Goal: Transaction & Acquisition: Book appointment/travel/reservation

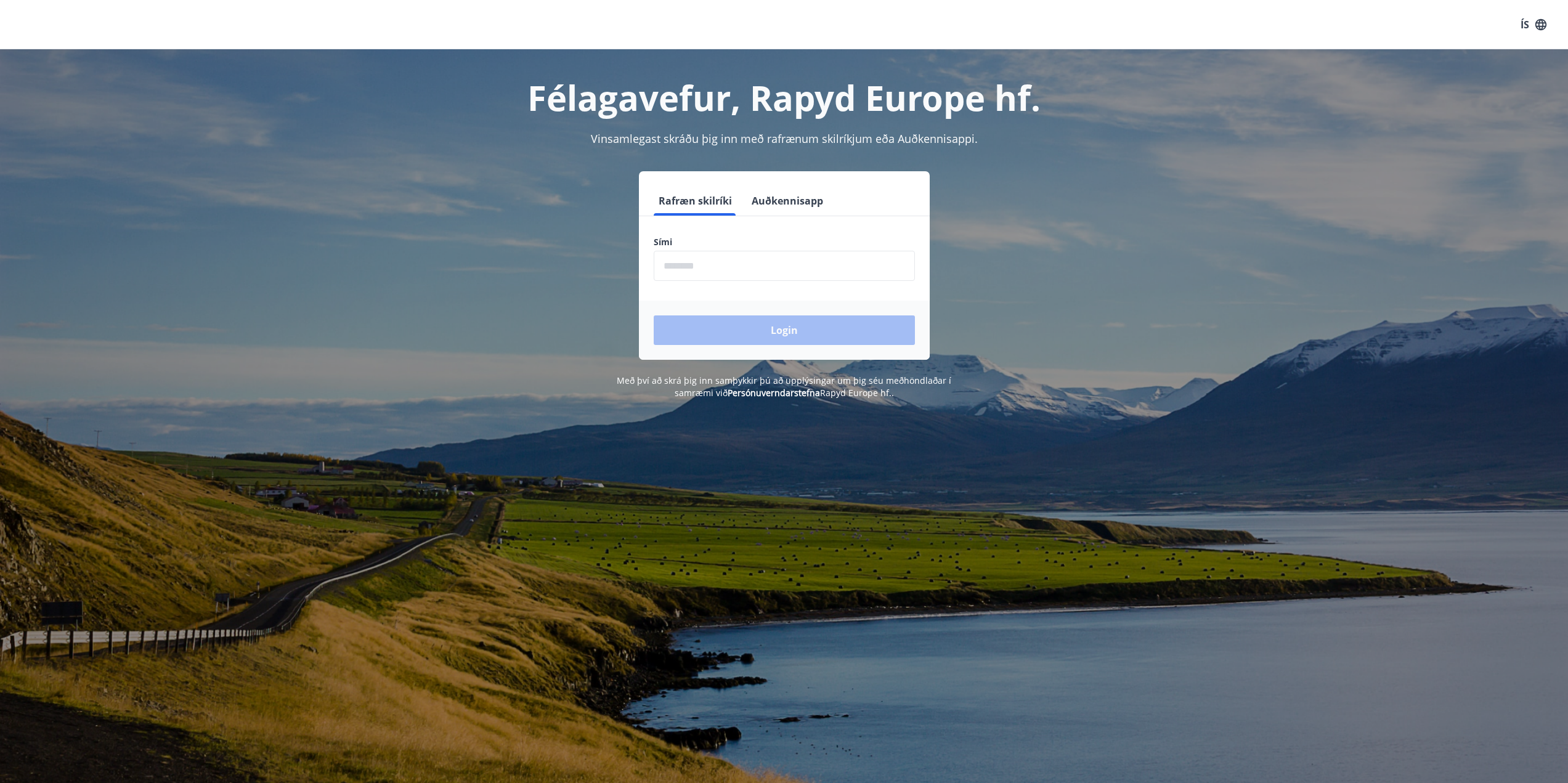
click at [748, 248] on div "Sími ​" at bounding box center [784, 258] width 261 height 45
click at [743, 264] on input "phone" at bounding box center [784, 266] width 261 height 30
click at [710, 260] on input "phone" at bounding box center [784, 266] width 261 height 30
click at [712, 265] on input "phone" at bounding box center [784, 266] width 261 height 30
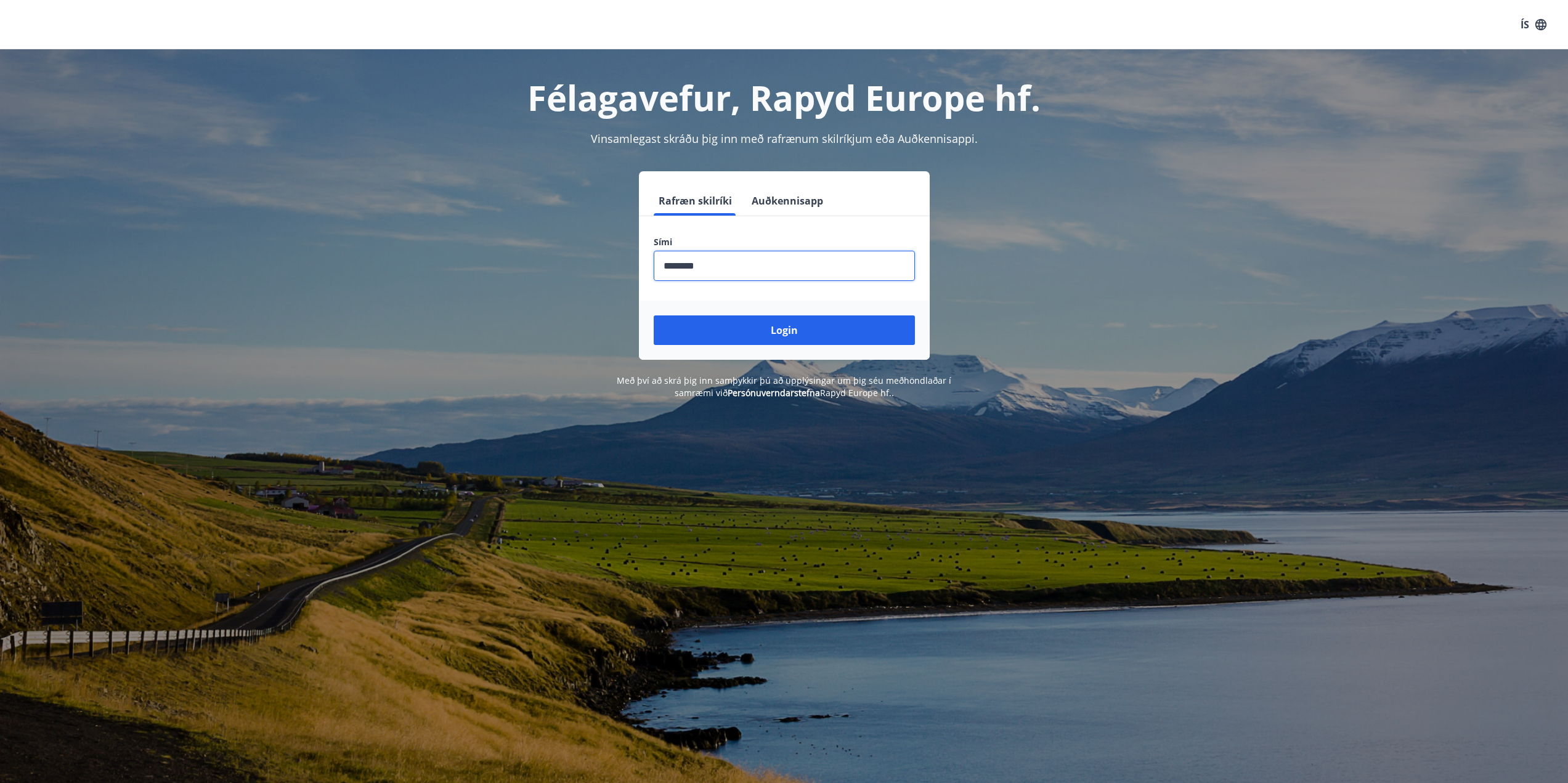
type input "********"
click at [654, 315] on button "Login" at bounding box center [784, 330] width 261 height 29
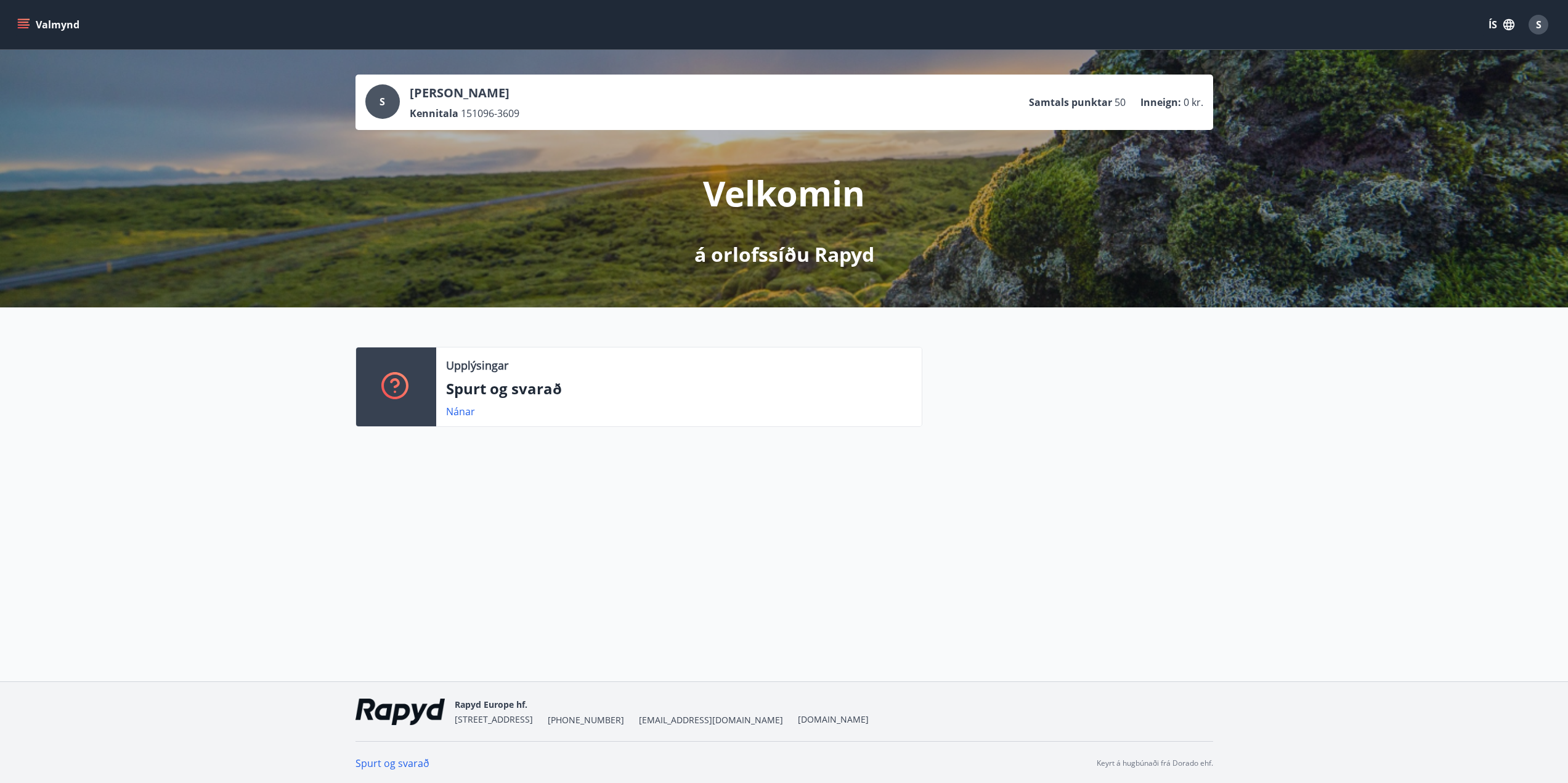
click at [33, 33] on button "Valmynd" at bounding box center [49, 24] width 70 height 22
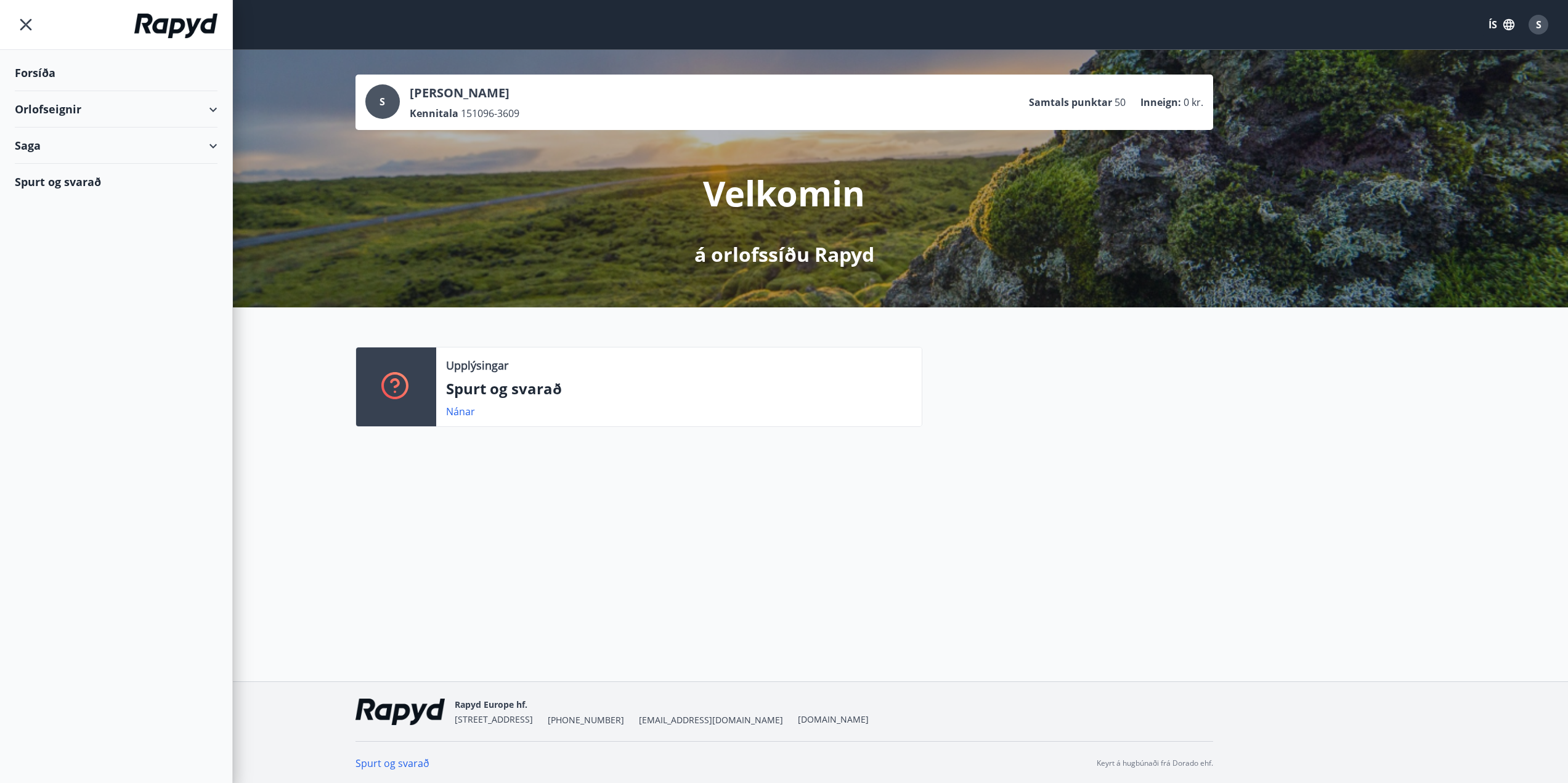
click at [85, 113] on div "Orlofseignir" at bounding box center [116, 109] width 203 height 37
click at [99, 191] on div "Saga" at bounding box center [116, 197] width 203 height 37
click at [465, 440] on div "Upplýsingar Spurt og svarað Nánar" at bounding box center [784, 382] width 1568 height 149
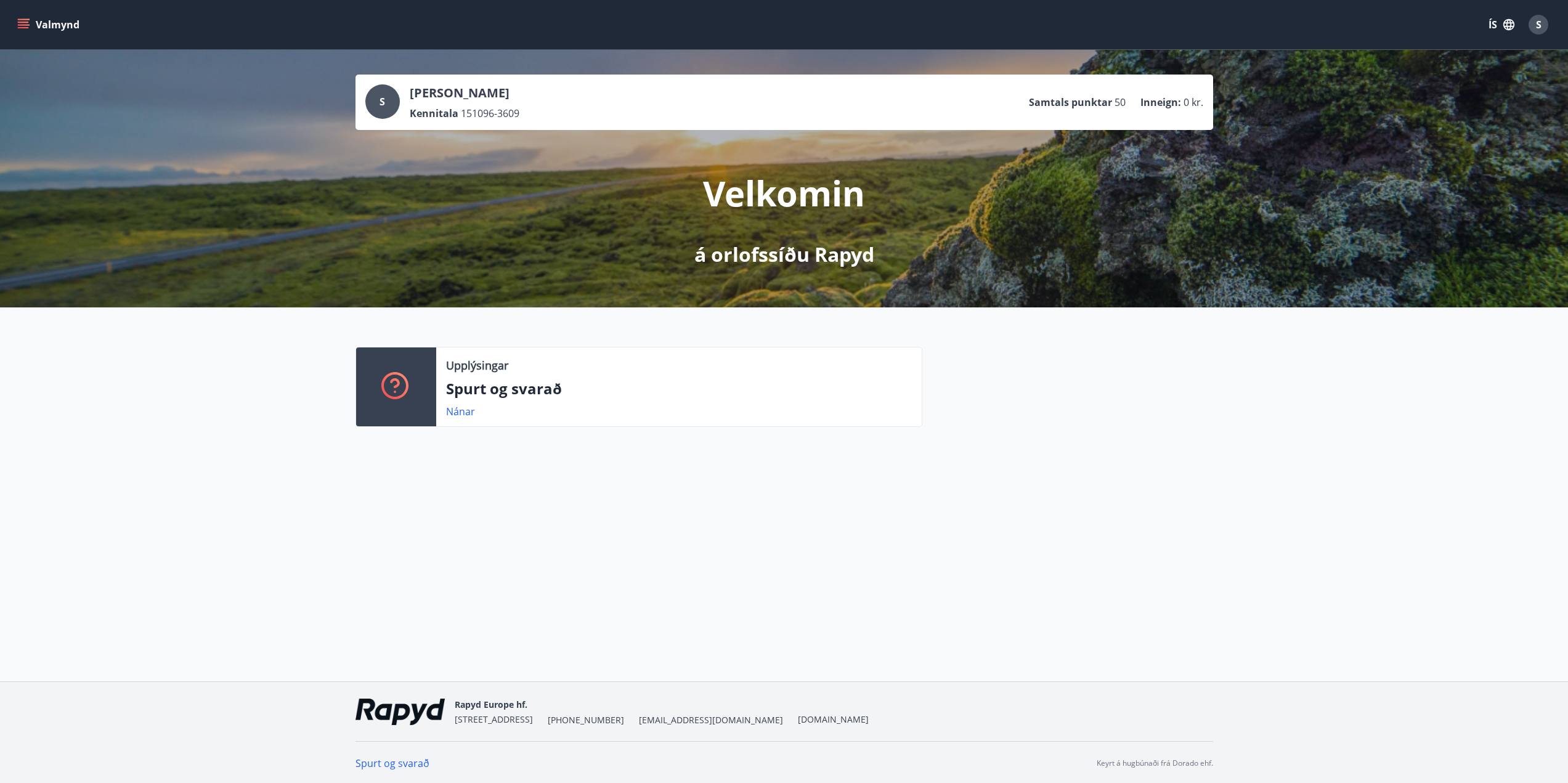
click at [42, 24] on button "Valmynd" at bounding box center [49, 24] width 70 height 22
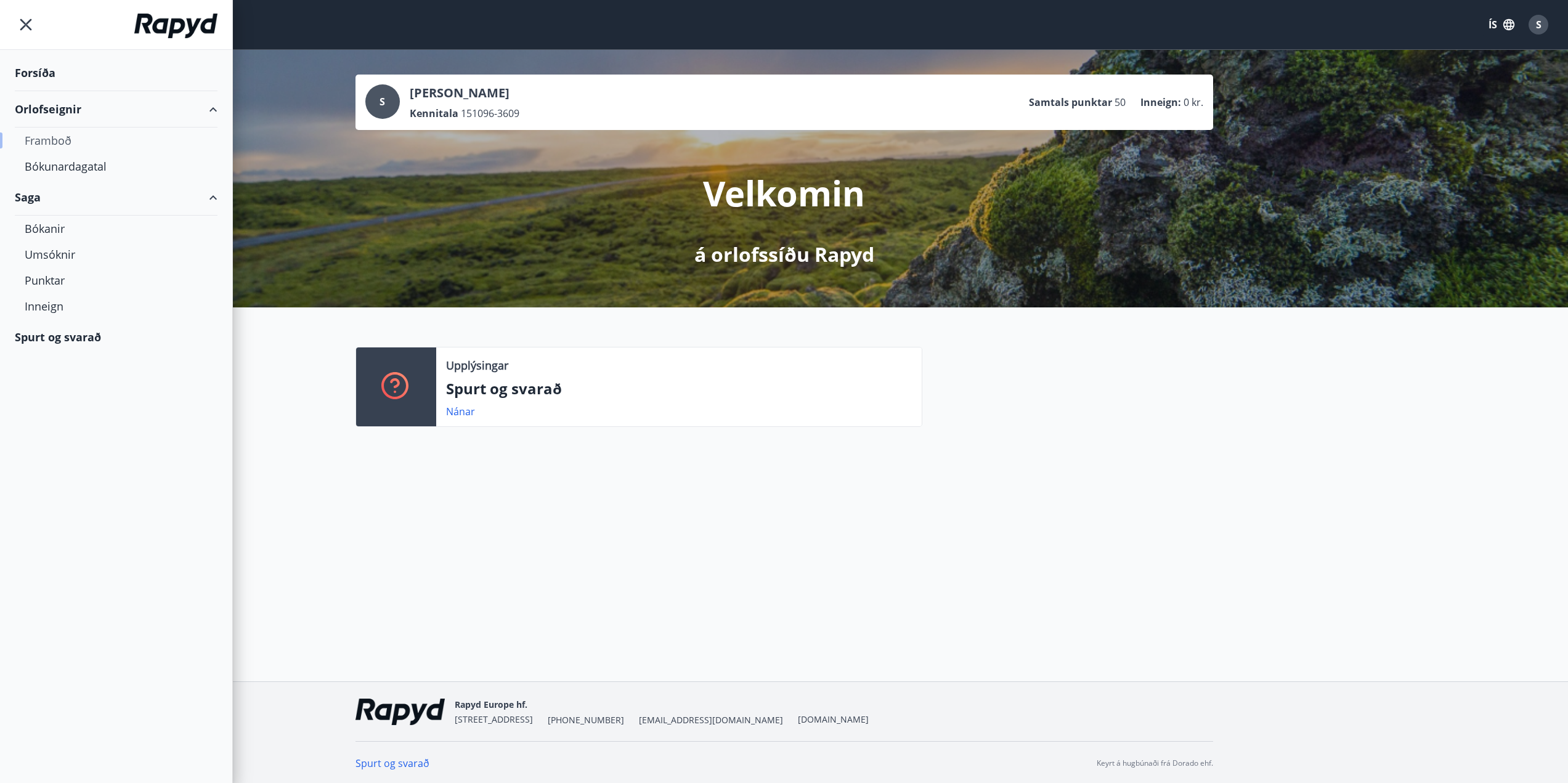
click at [76, 138] on div "Framboð" at bounding box center [115, 141] width 183 height 26
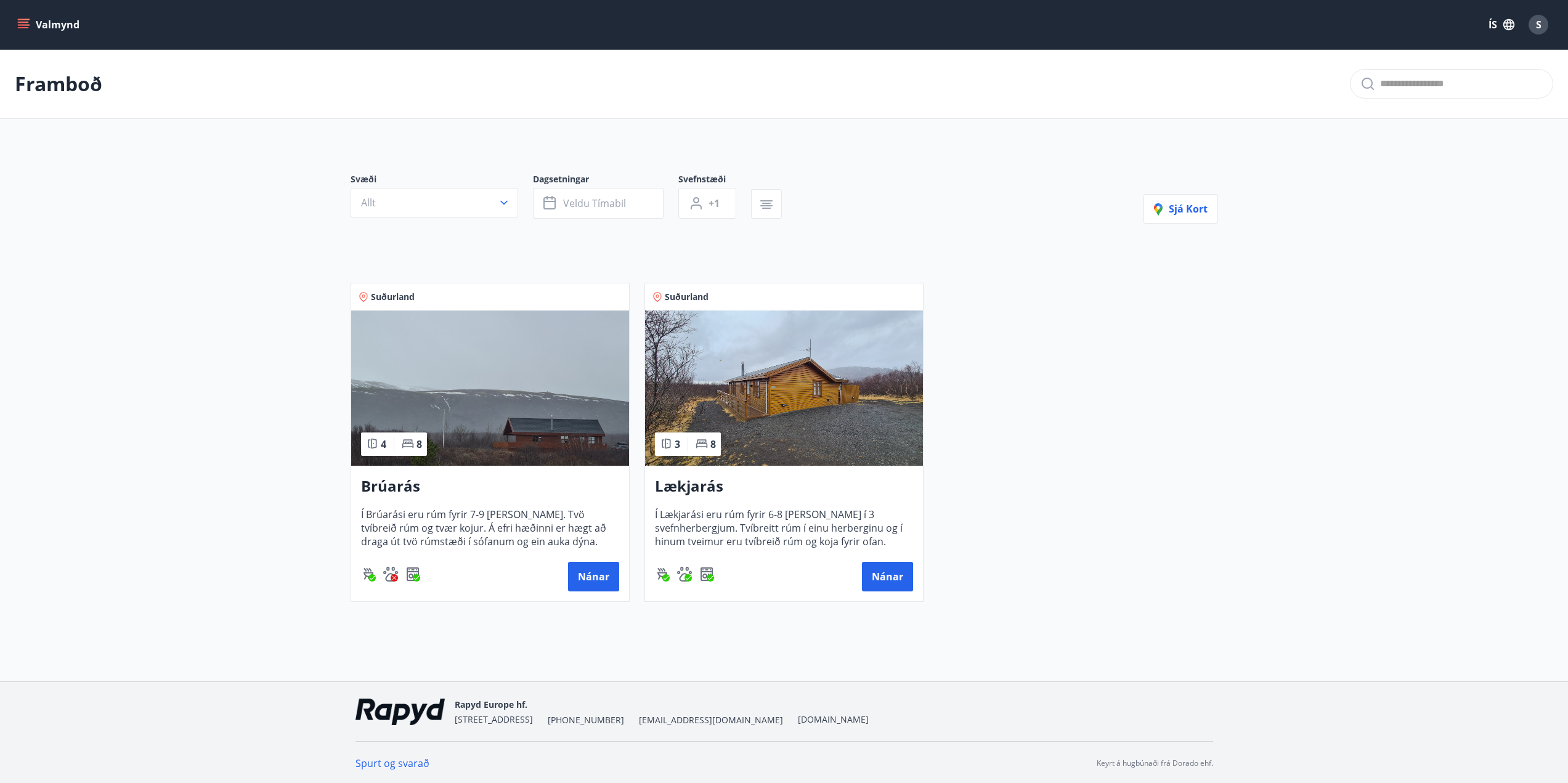
scroll to position [2, 0]
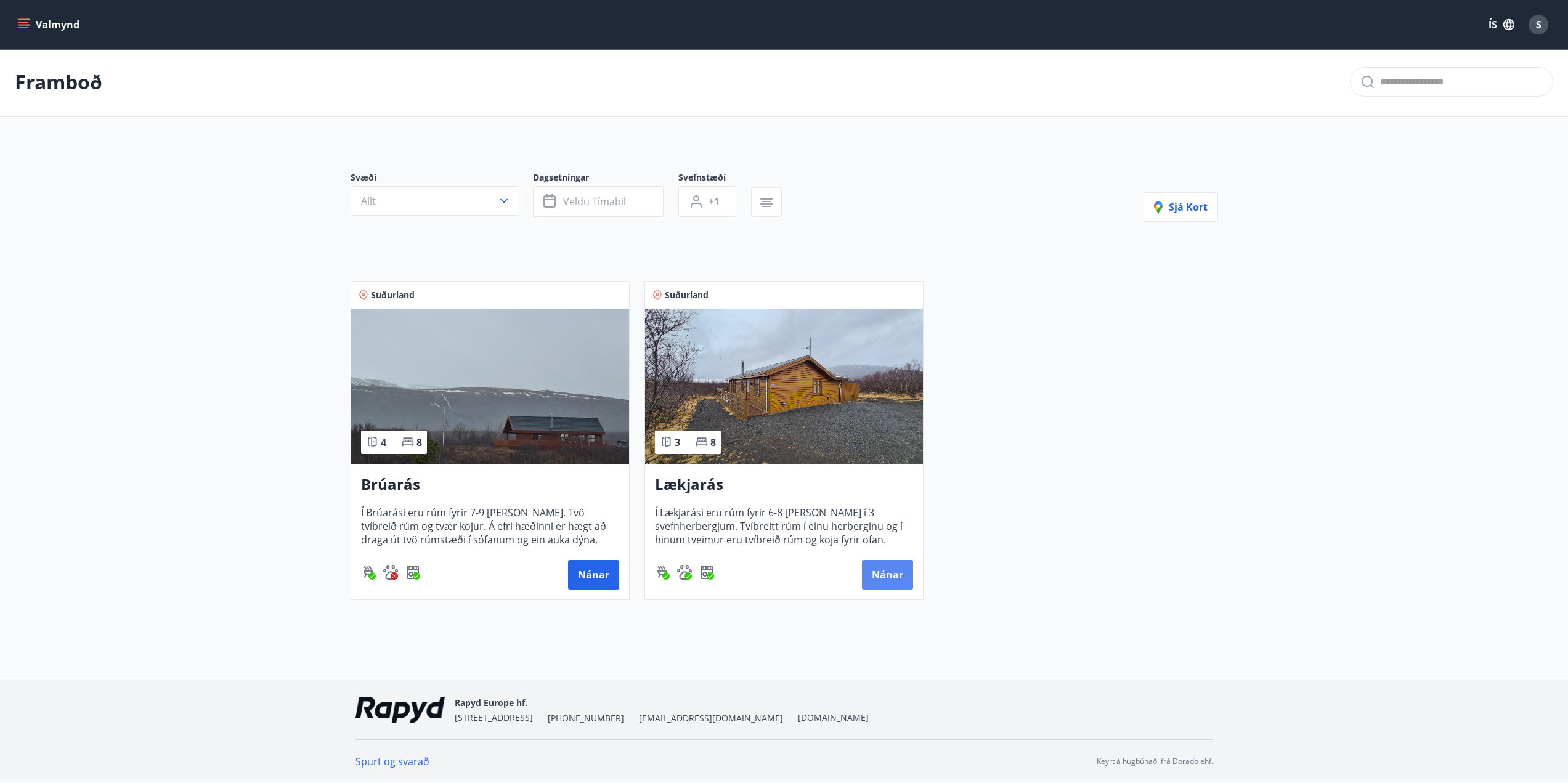
click at [879, 574] on button "Nánar" at bounding box center [887, 574] width 51 height 29
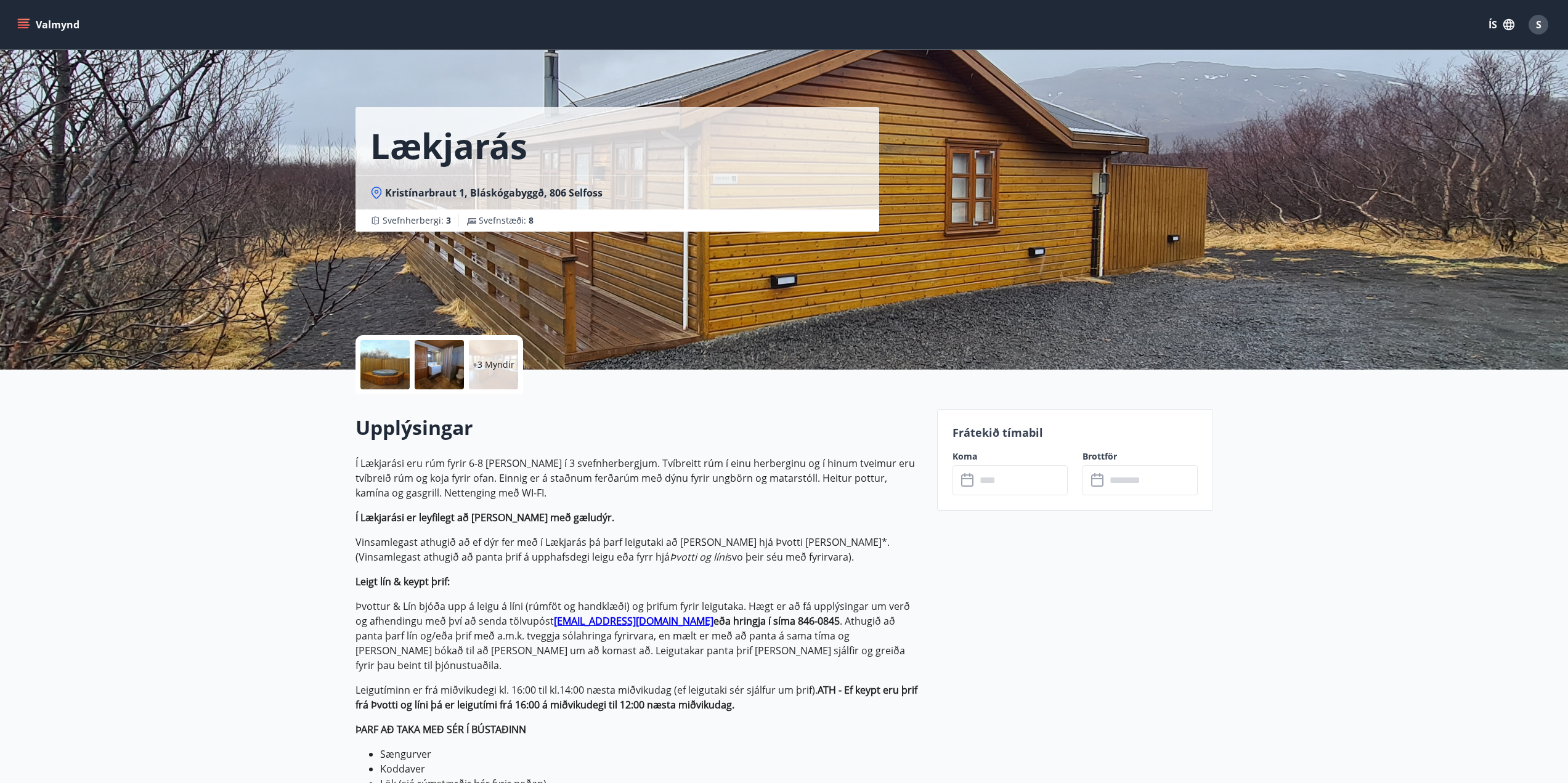
click at [1020, 502] on div "Frátekið tímabil Koma ​ ​ Brottför ​ ​" at bounding box center [1075, 460] width 276 height 102
click at [1015, 468] on input "text" at bounding box center [1022, 480] width 92 height 30
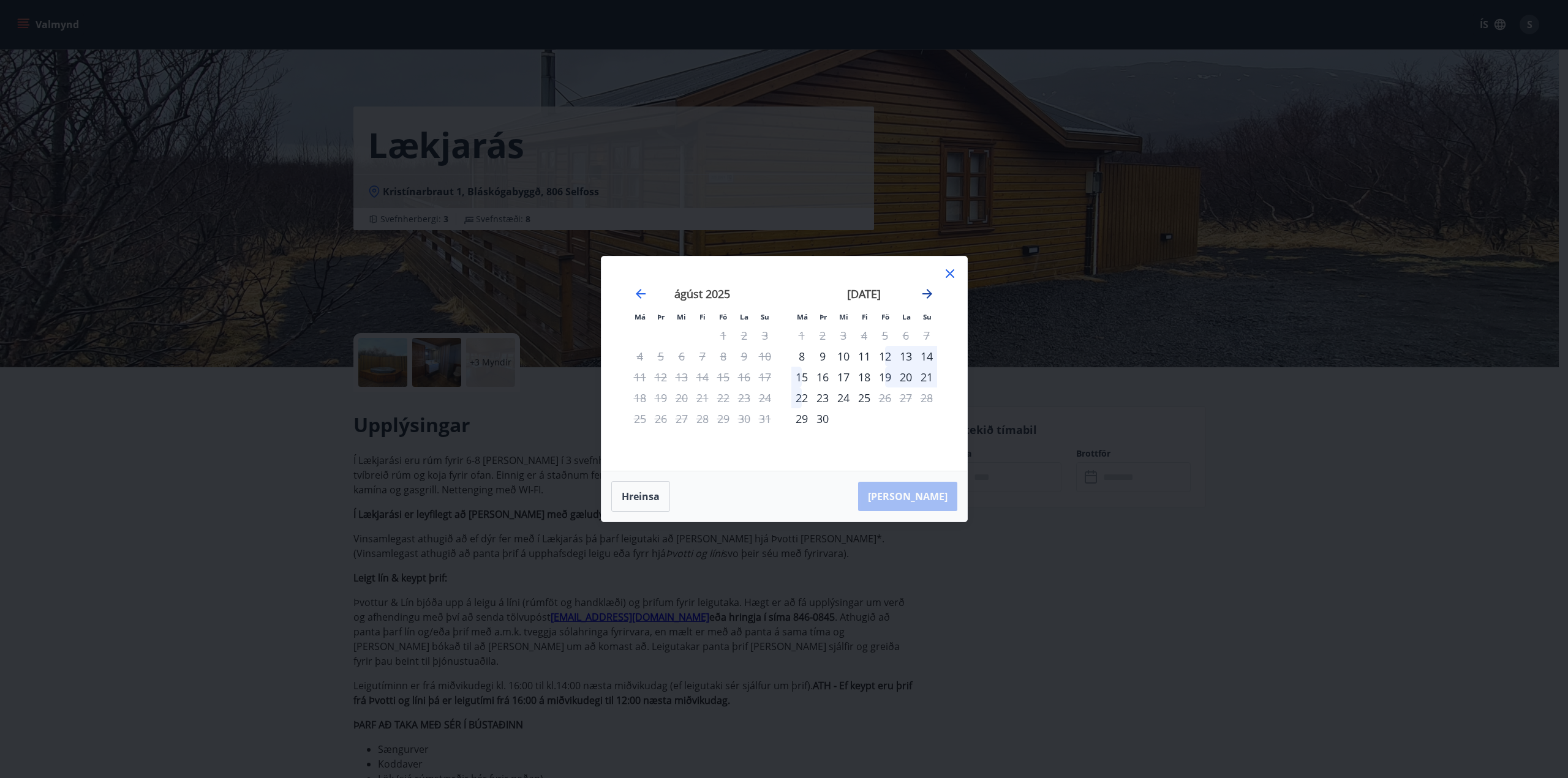
click at [931, 290] on icon "Move forward to switch to the next month." at bounding box center [927, 294] width 15 height 15
click at [903, 399] on div "27" at bounding box center [905, 398] width 21 height 21
drag, startPoint x: 644, startPoint y: 499, endPoint x: 774, endPoint y: 460, distance: 135.7
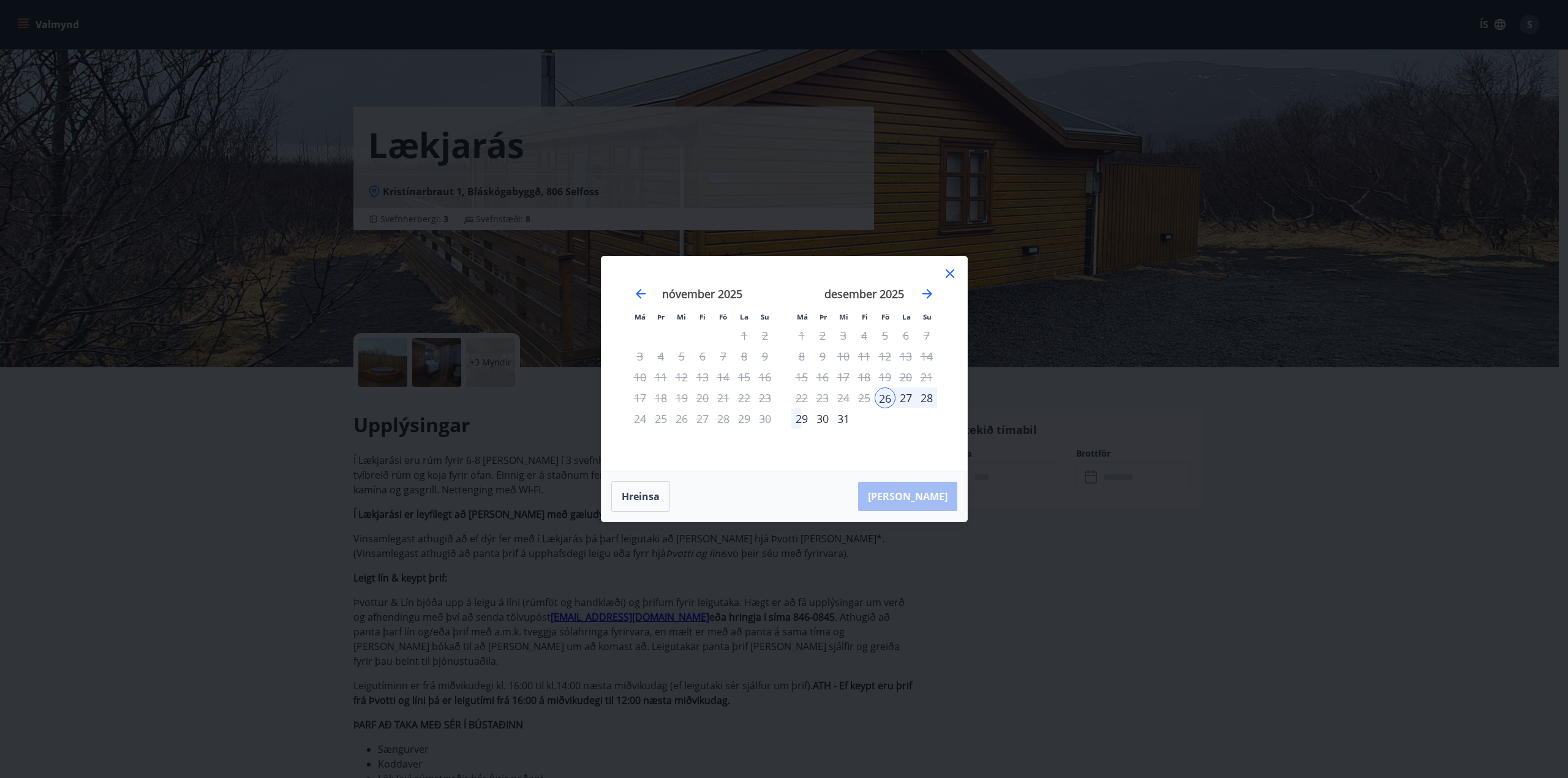
click at [644, 499] on button "Hreinsa" at bounding box center [641, 496] width 59 height 31
drag, startPoint x: 800, startPoint y: 420, endPoint x: 826, endPoint y: 458, distance: 46.0
click at [800, 420] on div "29" at bounding box center [801, 418] width 21 height 21
click at [928, 301] on icon "Move forward to switch to the next month." at bounding box center [927, 294] width 15 height 15
click at [900, 337] on div "3" at bounding box center [905, 335] width 21 height 21
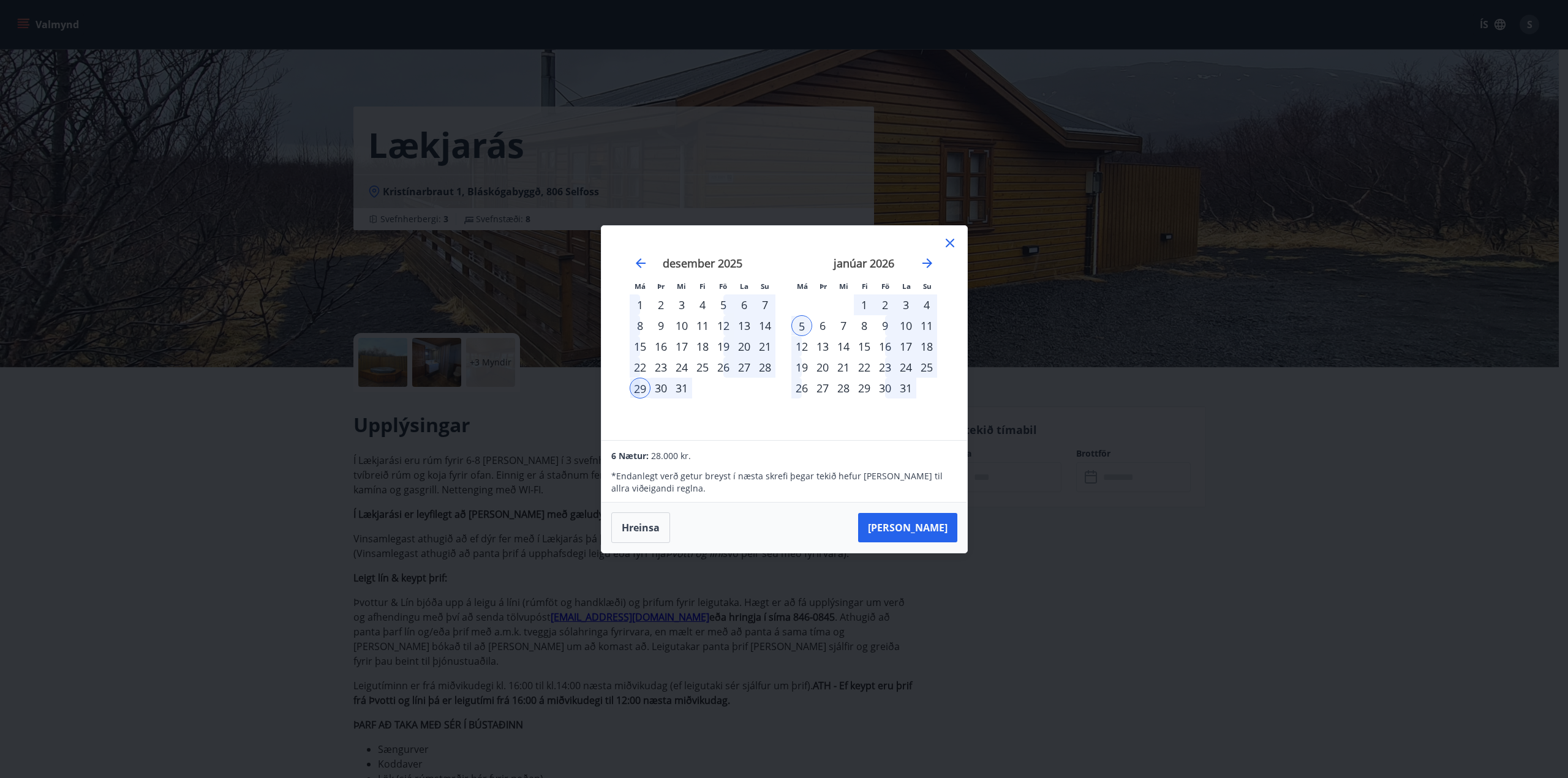
click at [924, 305] on div "4" at bounding box center [927, 304] width 21 height 21
click at [861, 306] on div "1" at bounding box center [864, 304] width 21 height 21
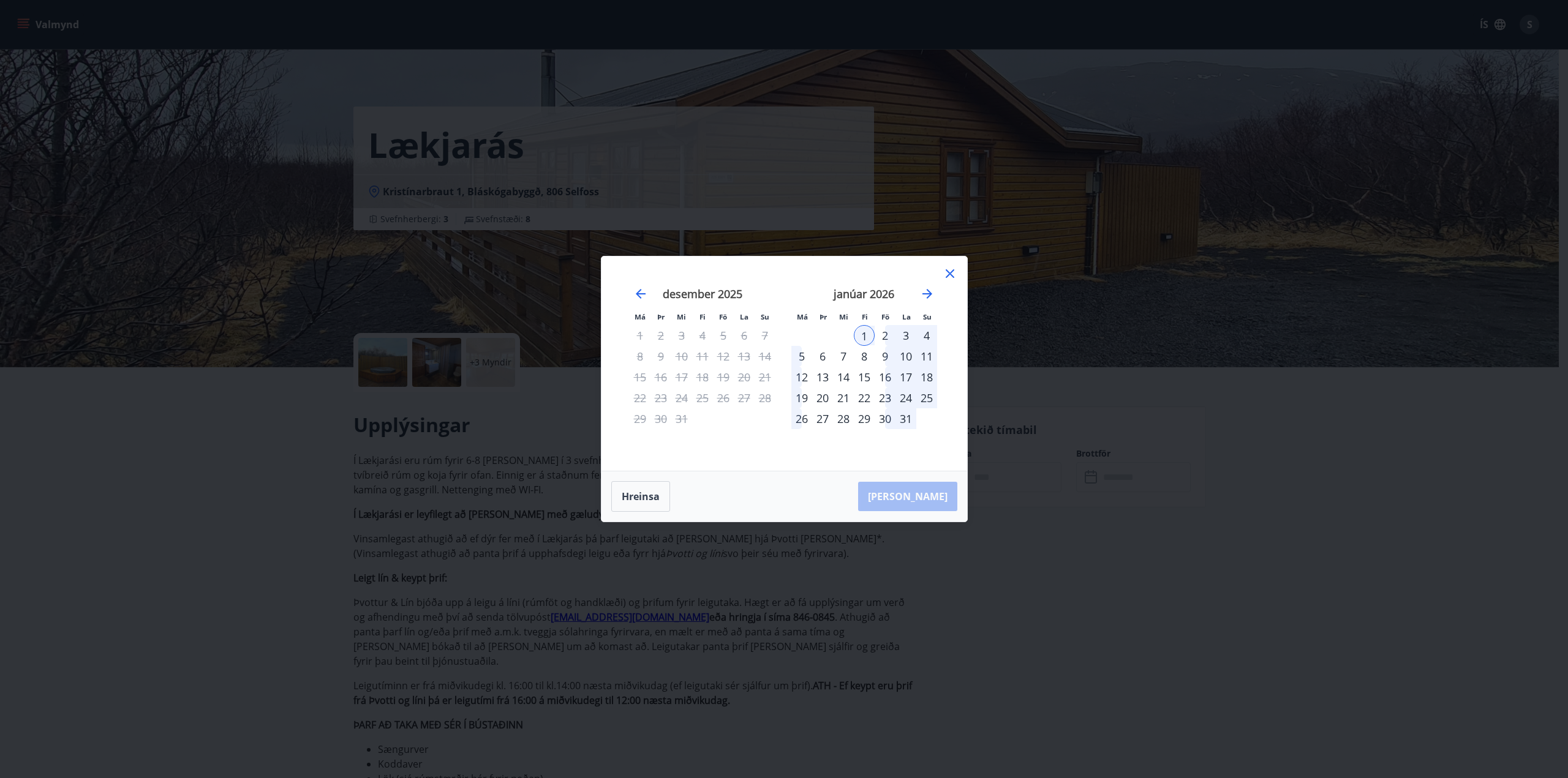
drag, startPoint x: 808, startPoint y: 358, endPoint x: 813, endPoint y: 375, distance: 17.7
click at [808, 358] on div "5" at bounding box center [801, 356] width 21 height 21
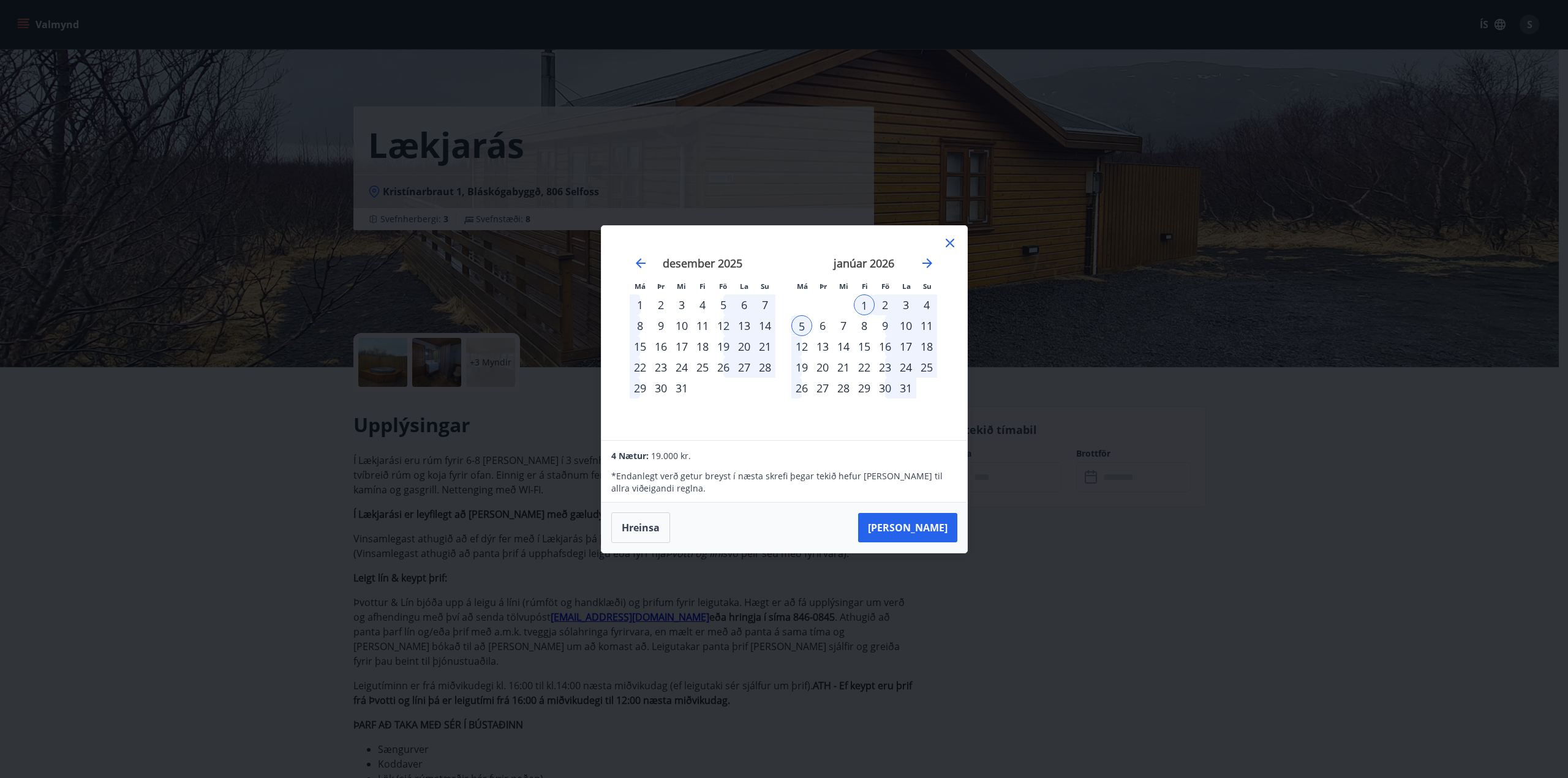
click at [661, 389] on div "30" at bounding box center [661, 388] width 21 height 21
click at [925, 531] on button "Taka Frá" at bounding box center [907, 527] width 99 height 29
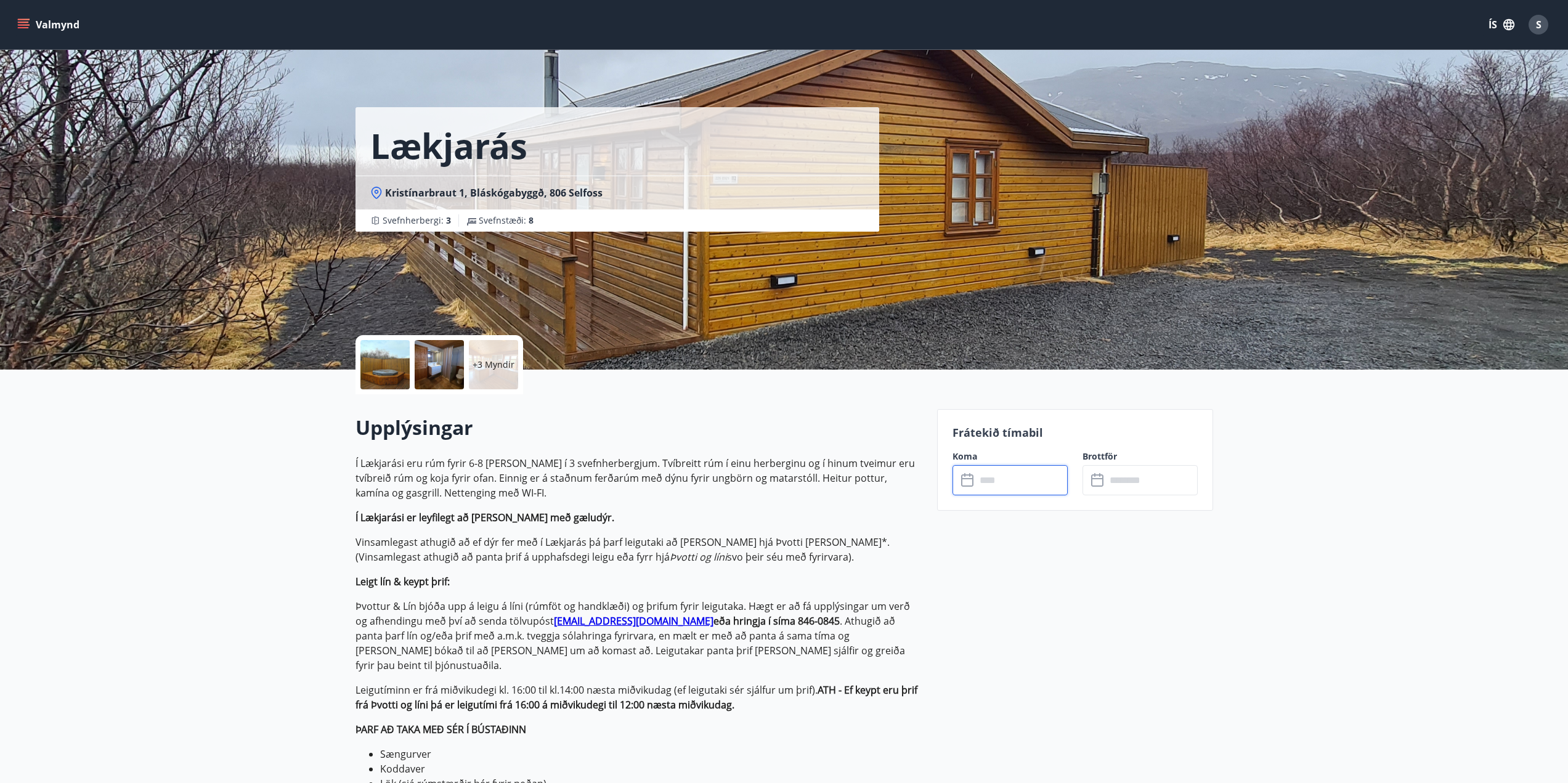
type input "******"
click at [1136, 594] on button "Greiða" at bounding box center [1140, 593] width 115 height 29
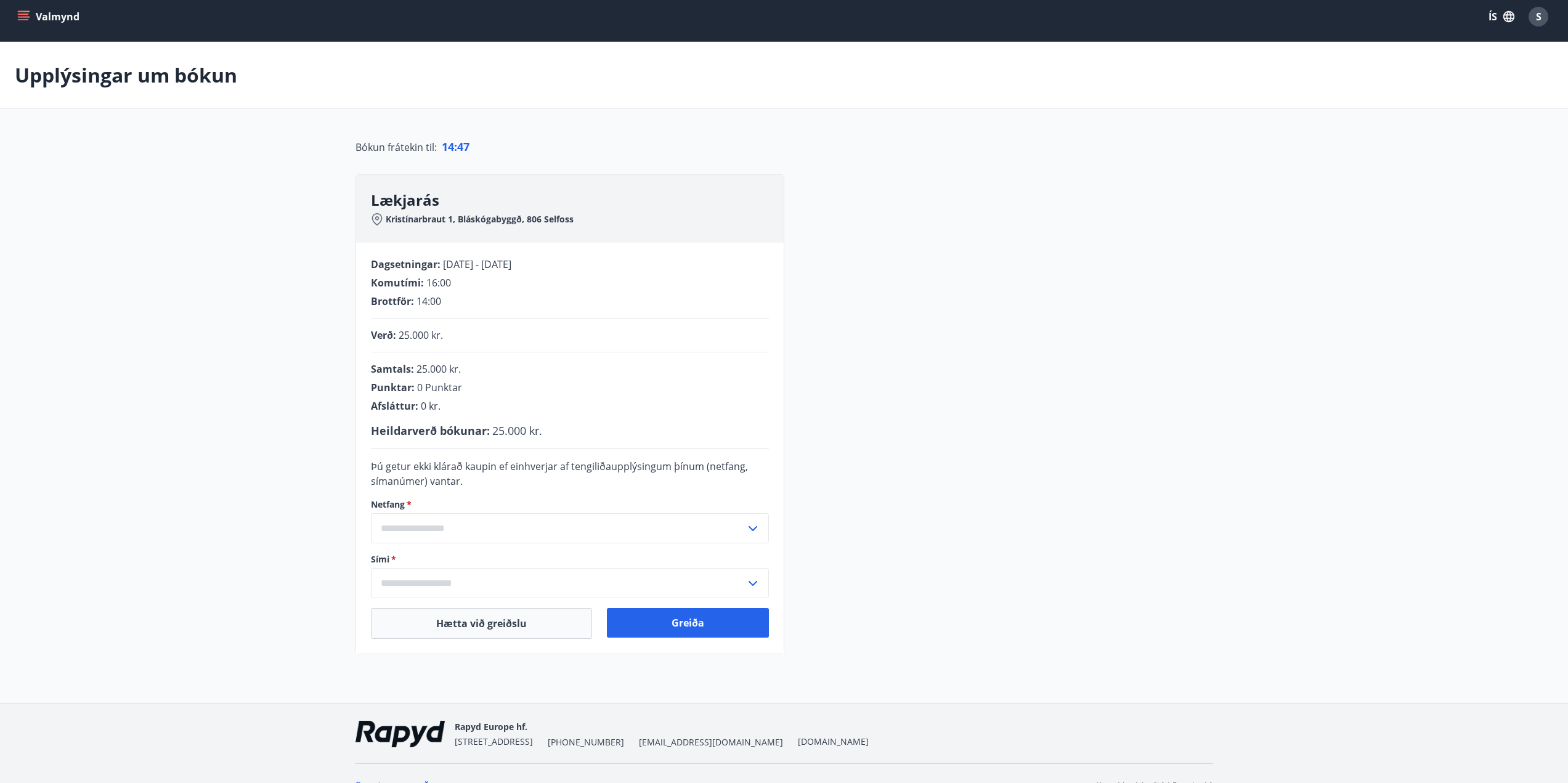
scroll to position [32, 0]
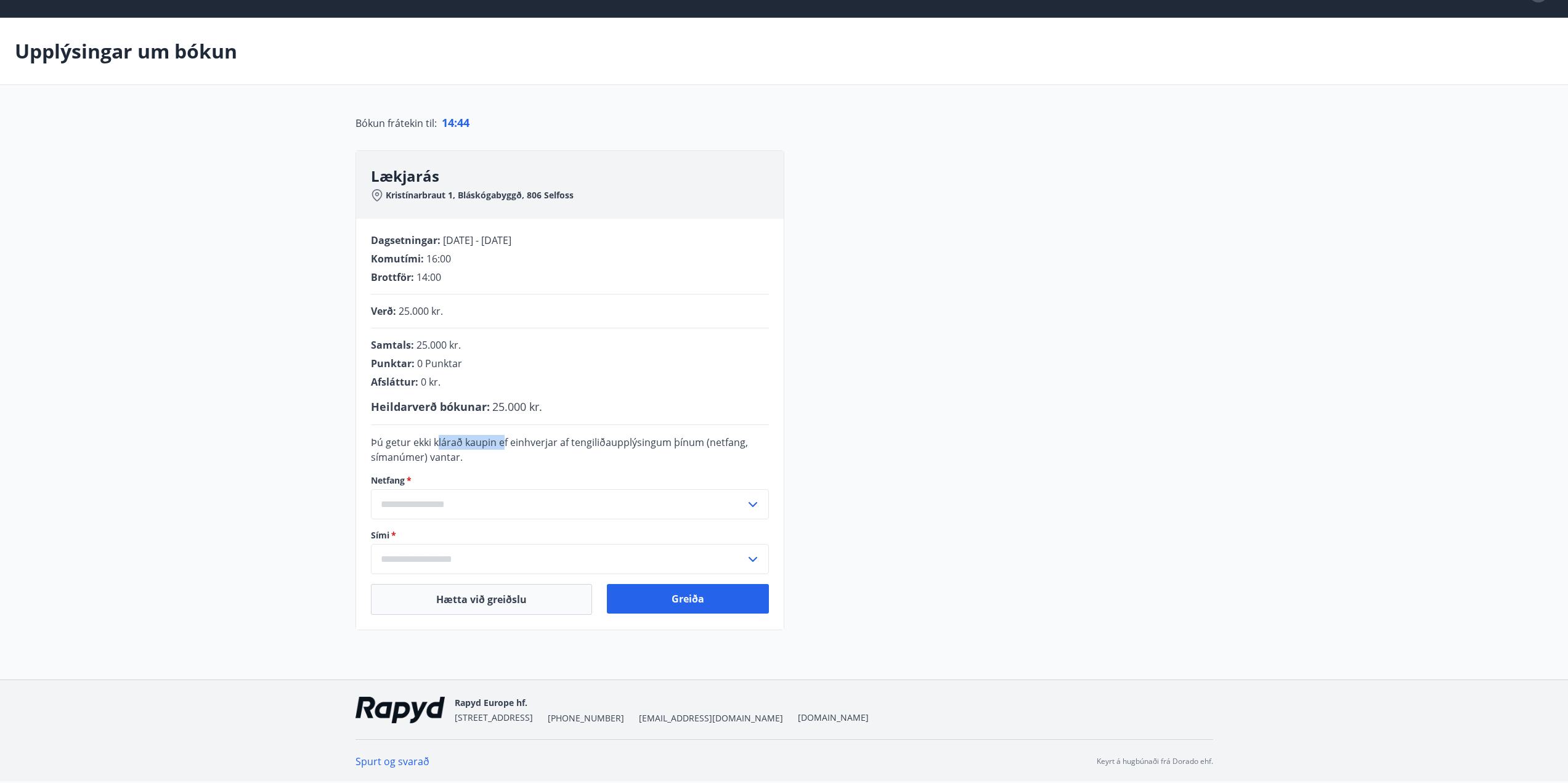
drag, startPoint x: 436, startPoint y: 444, endPoint x: 503, endPoint y: 446, distance: 67.0
click at [503, 446] on span "Þú getur ekki klárað kaupin ef einhverjar af tengiliðaupplýsingum þínum (netfan…" at bounding box center [559, 450] width 377 height 29
click at [506, 485] on label "Netfang   *" at bounding box center [569, 480] width 398 height 12
click at [503, 498] on input "text" at bounding box center [558, 504] width 375 height 30
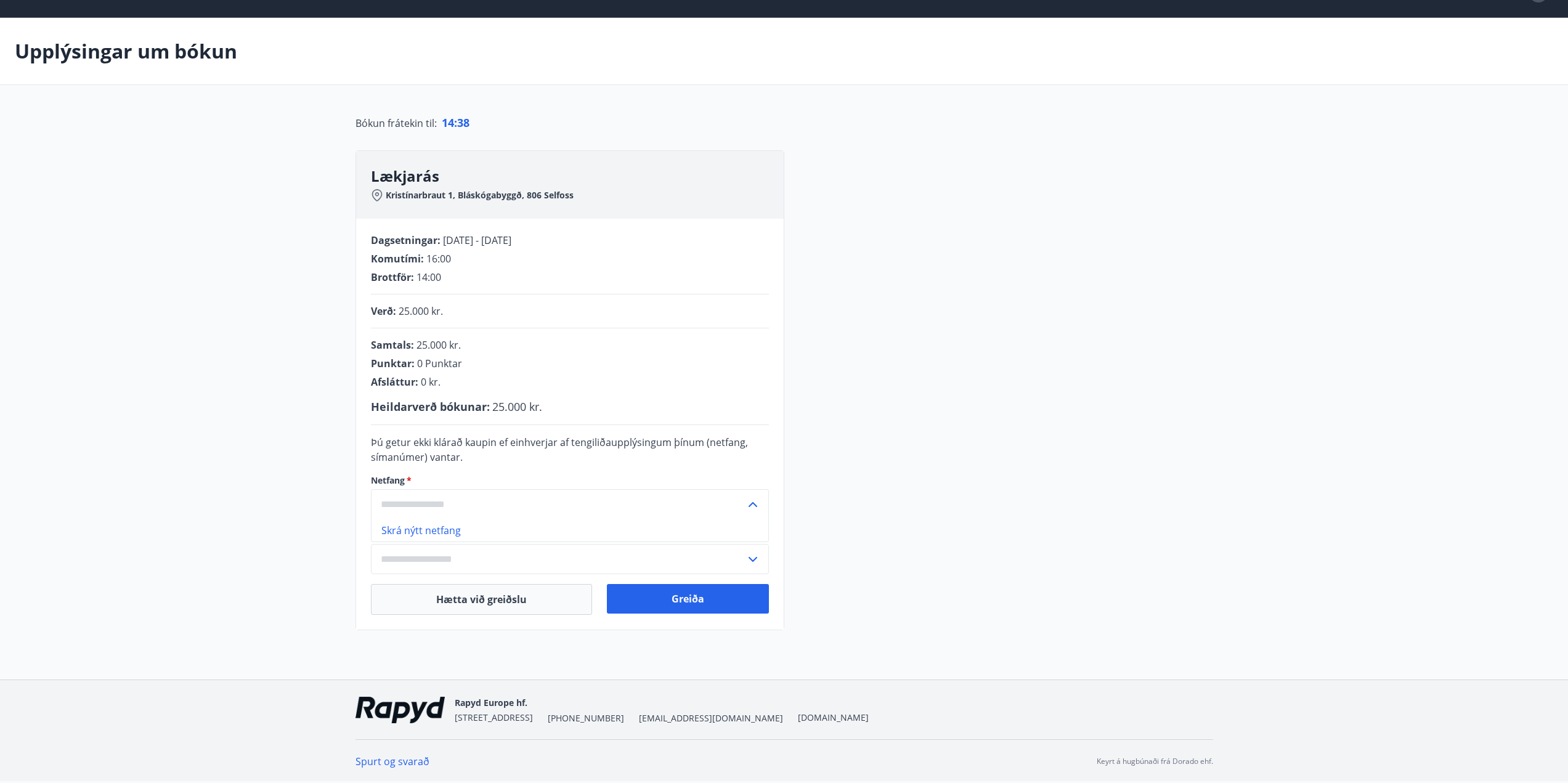
click at [502, 499] on input "text" at bounding box center [558, 504] width 375 height 30
click at [470, 567] on input "text" at bounding box center [558, 559] width 375 height 30
click at [471, 560] on input "text" at bounding box center [558, 559] width 375 height 30
click at [482, 508] on input "text" at bounding box center [558, 504] width 375 height 30
click at [519, 455] on div "Þú getur ekki klárað kaupin ef einhverjar af tengiliðaupplýsingum þínum (netfan…" at bounding box center [569, 450] width 398 height 29
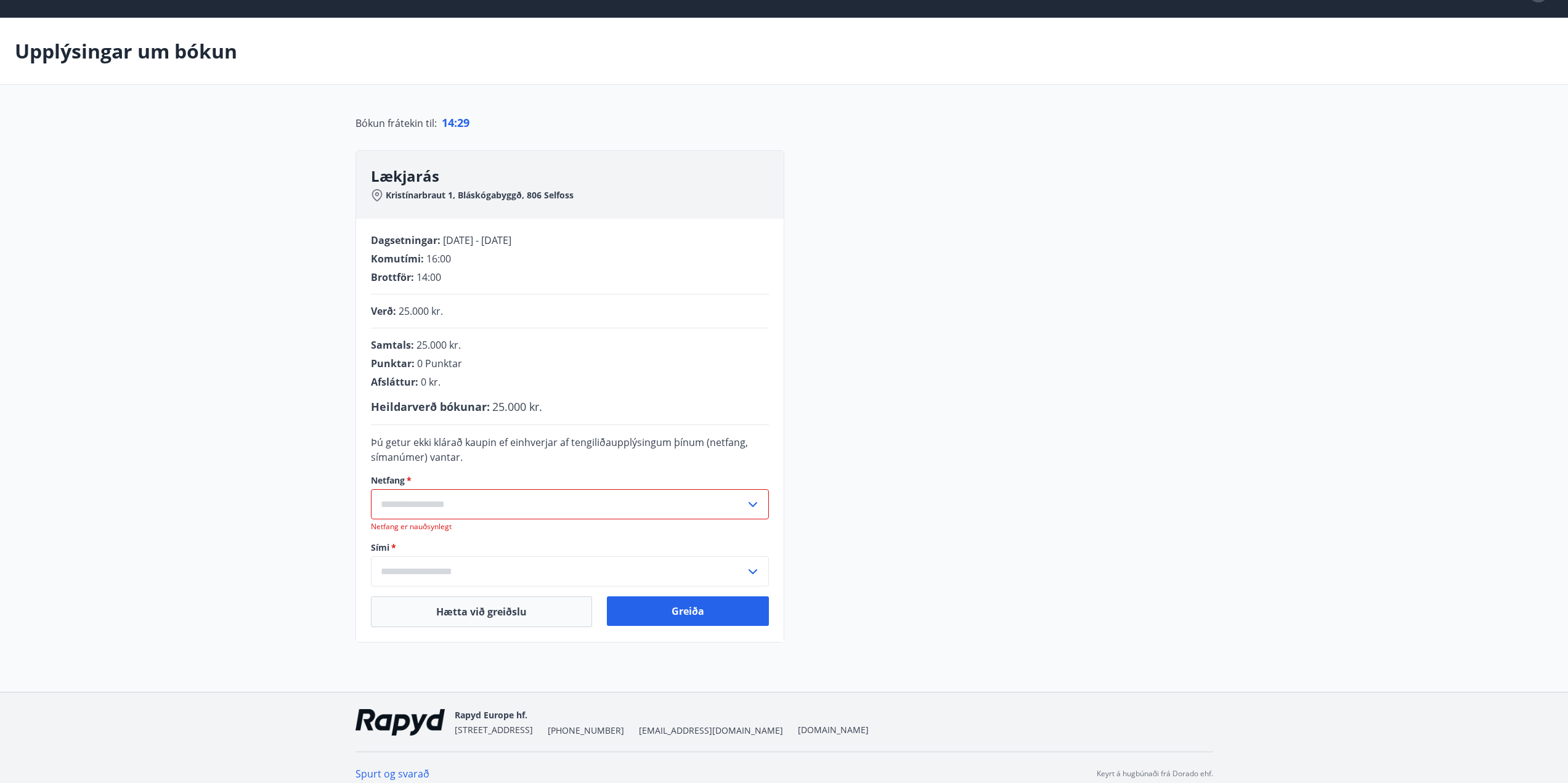
click at [477, 505] on input "text" at bounding box center [558, 504] width 375 height 30
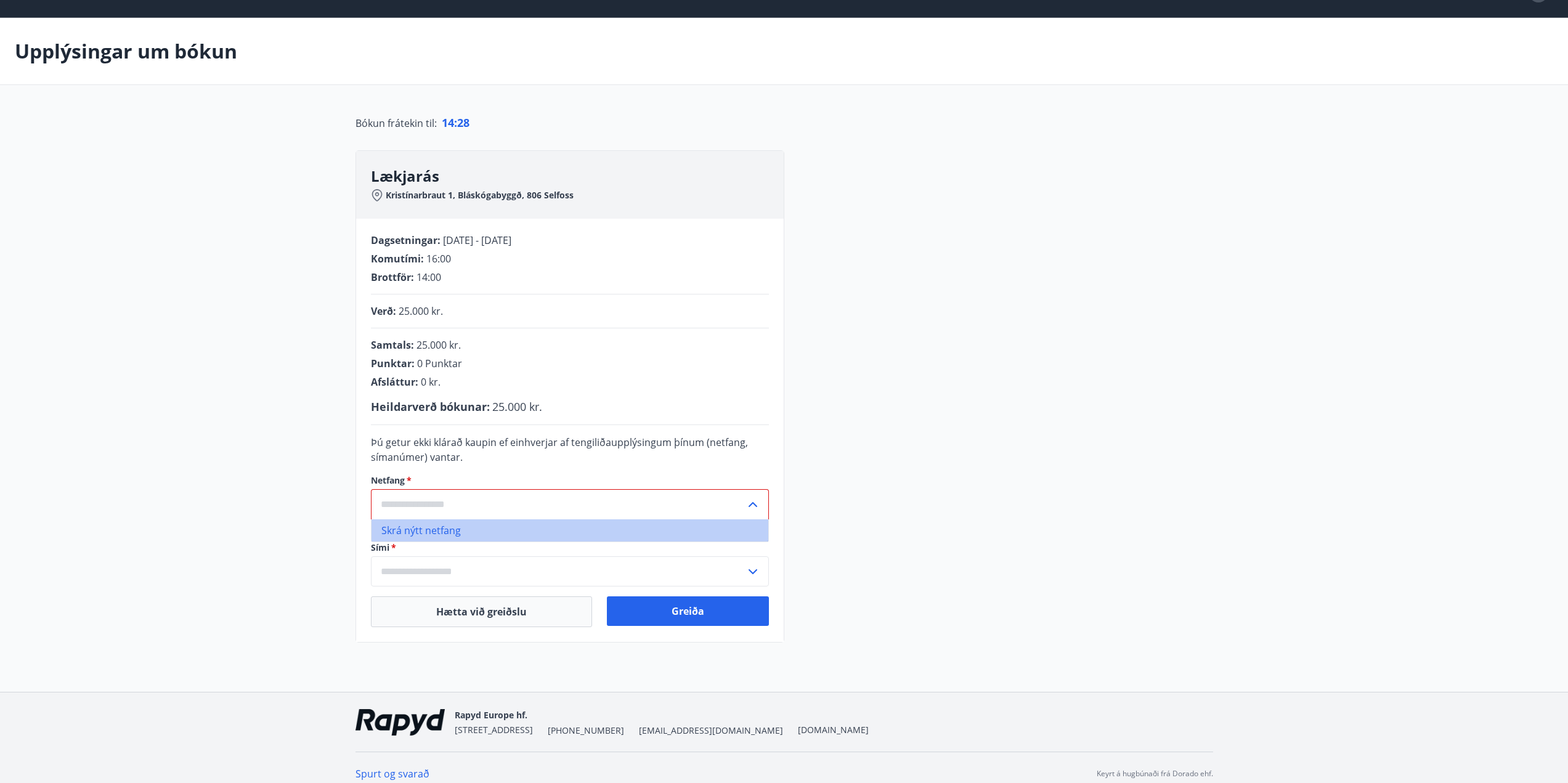
click at [463, 534] on li "Skrá nýtt netfang" at bounding box center [569, 530] width 396 height 22
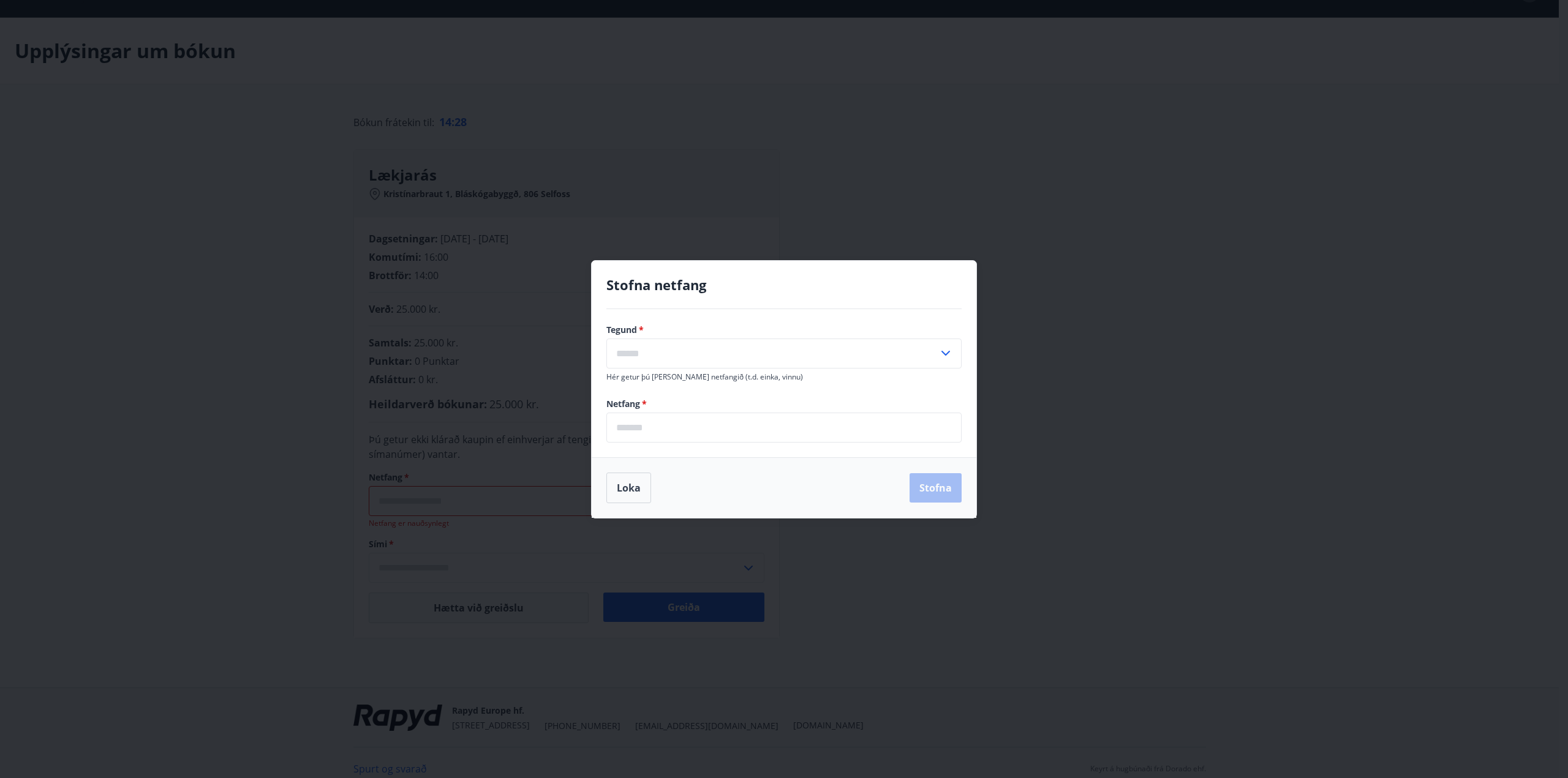
click at [699, 361] on input "text" at bounding box center [773, 353] width 332 height 30
click at [693, 401] on li "Vinnu" at bounding box center [784, 401] width 354 height 22
type input "*****"
click at [651, 425] on input "email" at bounding box center [784, 427] width 355 height 30
type input "**********"
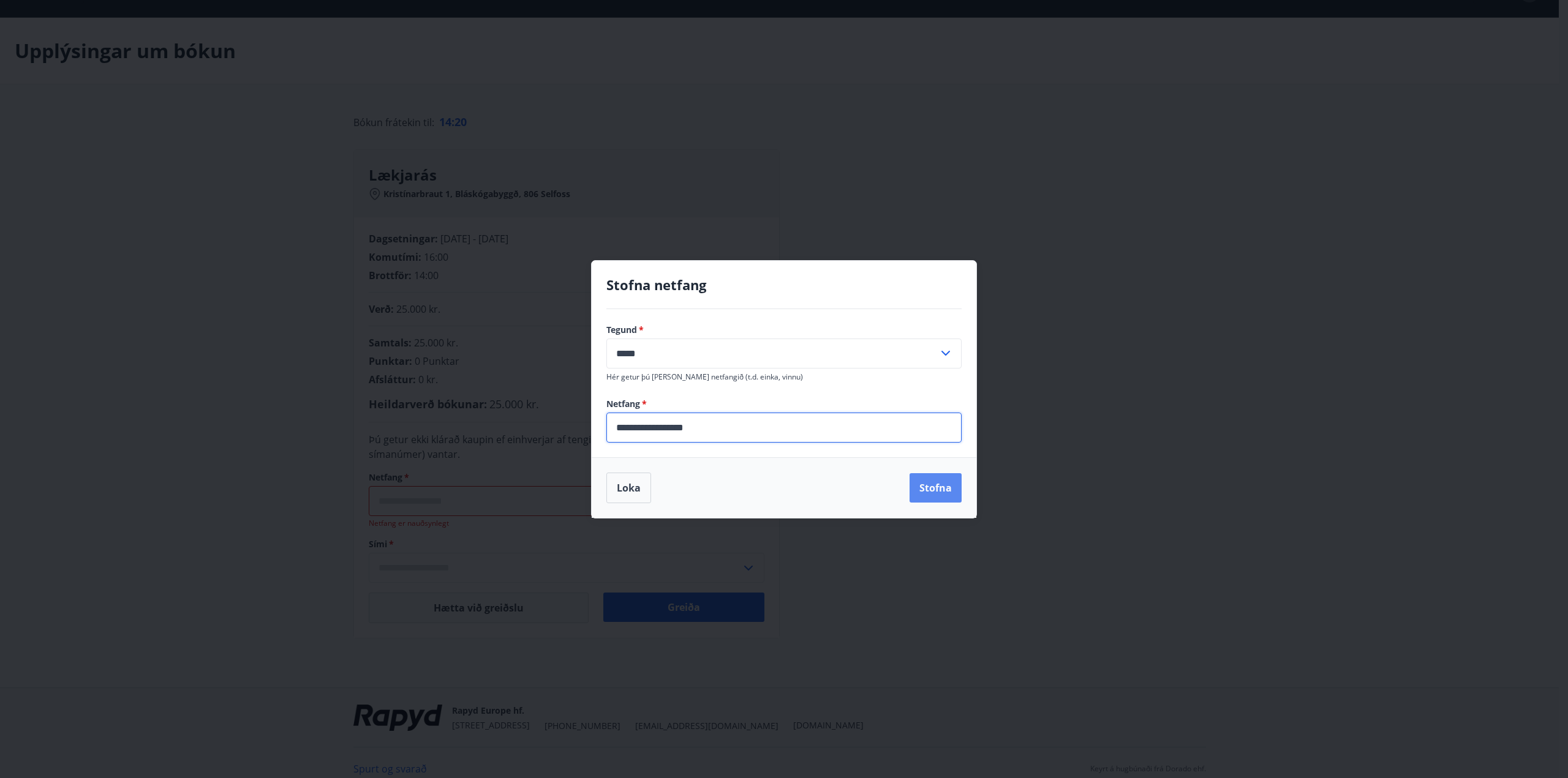
click at [947, 489] on button "Stofna" at bounding box center [935, 487] width 52 height 29
type input "**********"
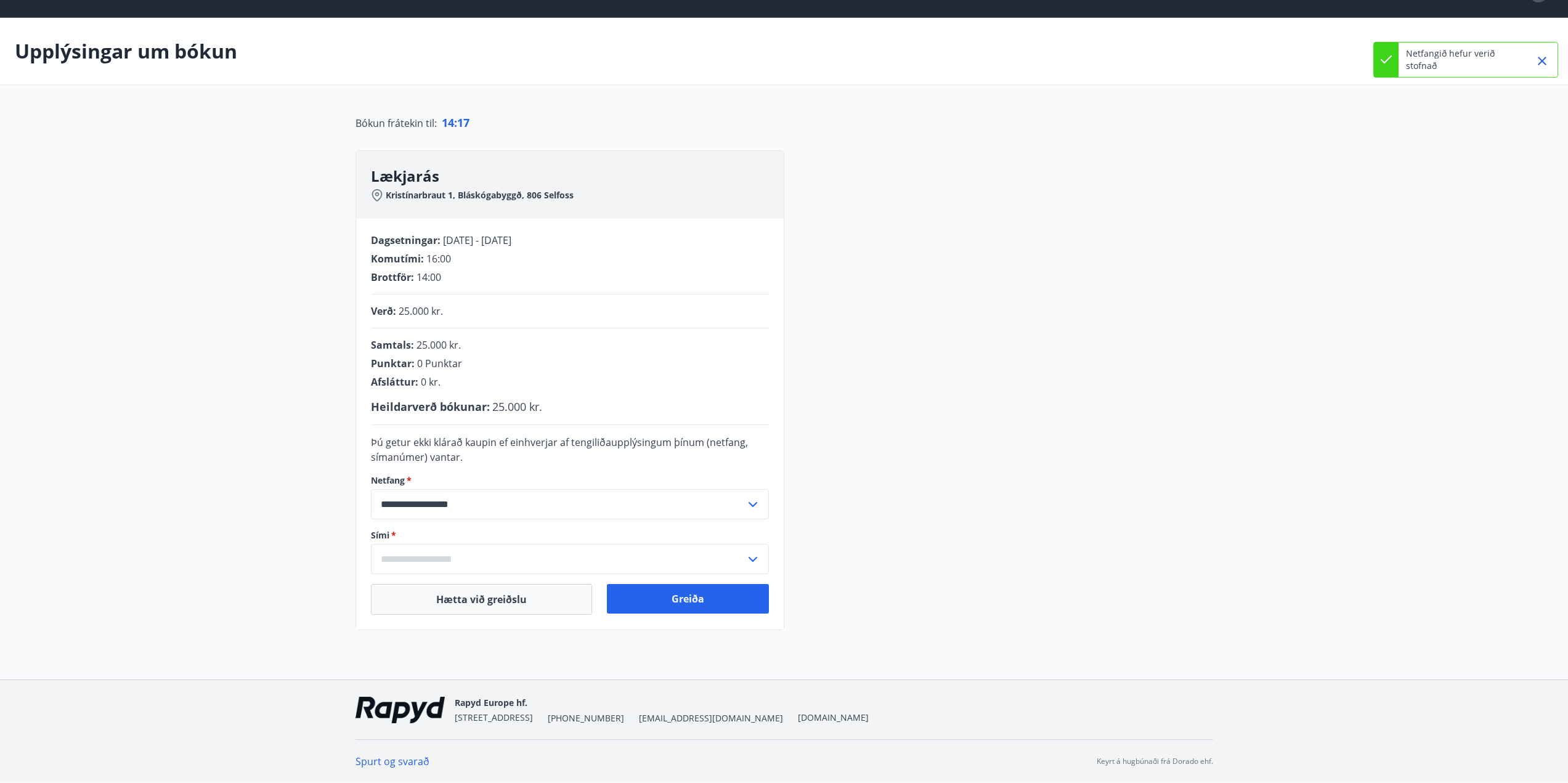
click at [396, 559] on input "text" at bounding box center [558, 559] width 375 height 30
click at [450, 581] on li "Skrá nýtt símanúmer" at bounding box center [569, 585] width 396 height 22
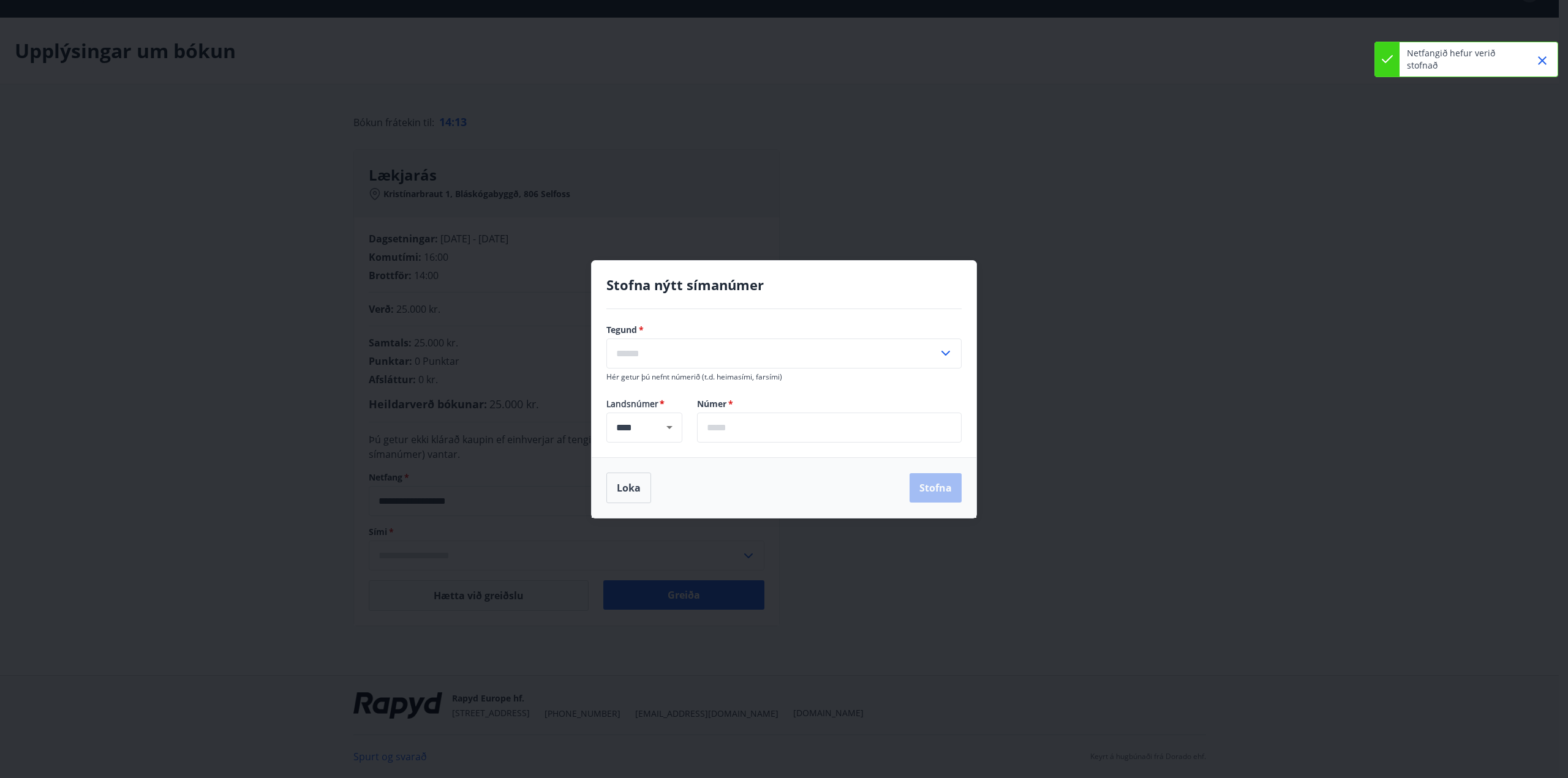
click at [686, 349] on input "text" at bounding box center [773, 353] width 332 height 30
click at [641, 385] on li "Farsími" at bounding box center [784, 379] width 354 height 22
type input "*******"
click at [769, 427] on input "text" at bounding box center [829, 427] width 264 height 30
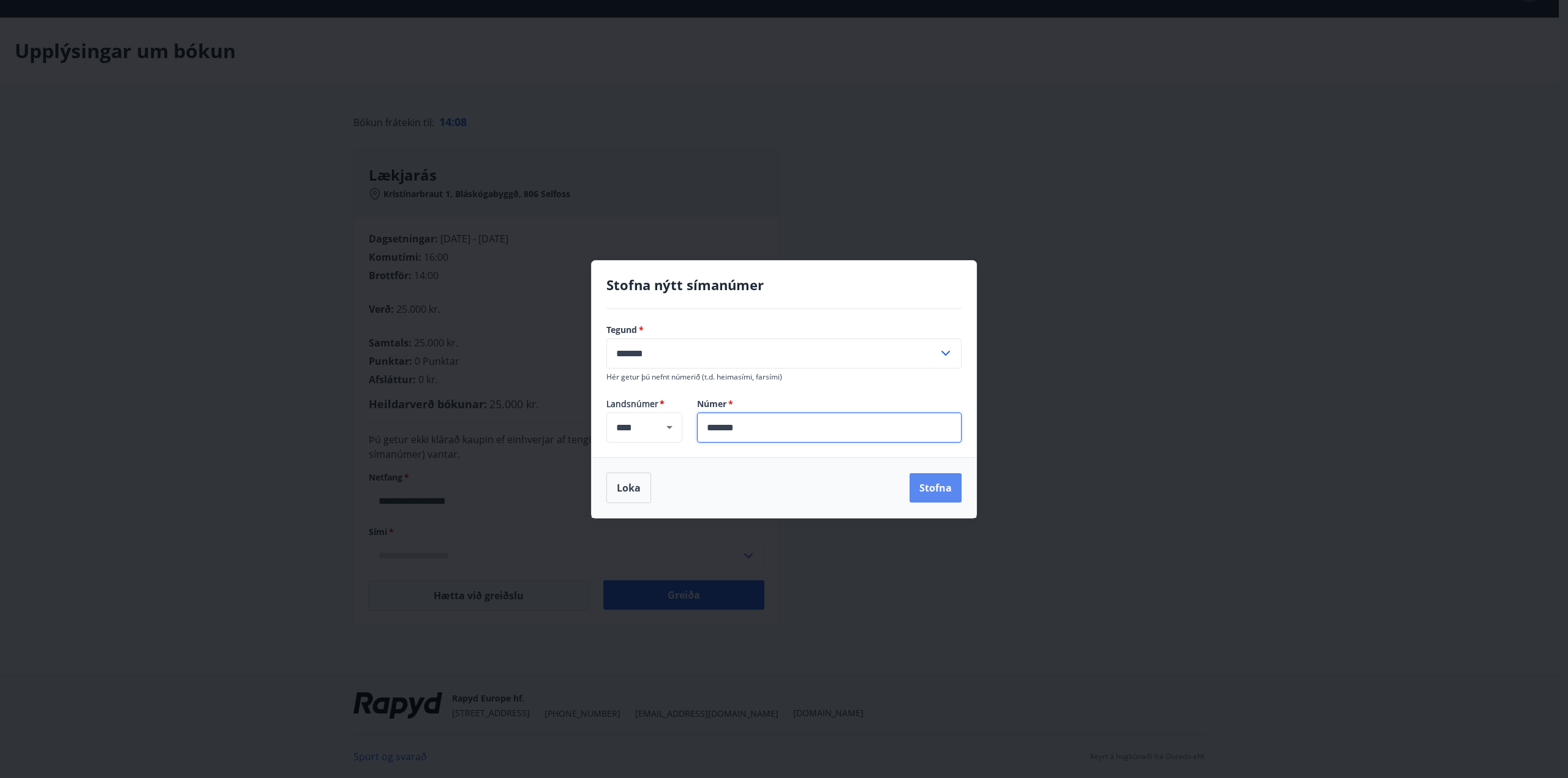
type input "*******"
click at [951, 487] on button "Stofna" at bounding box center [935, 487] width 52 height 29
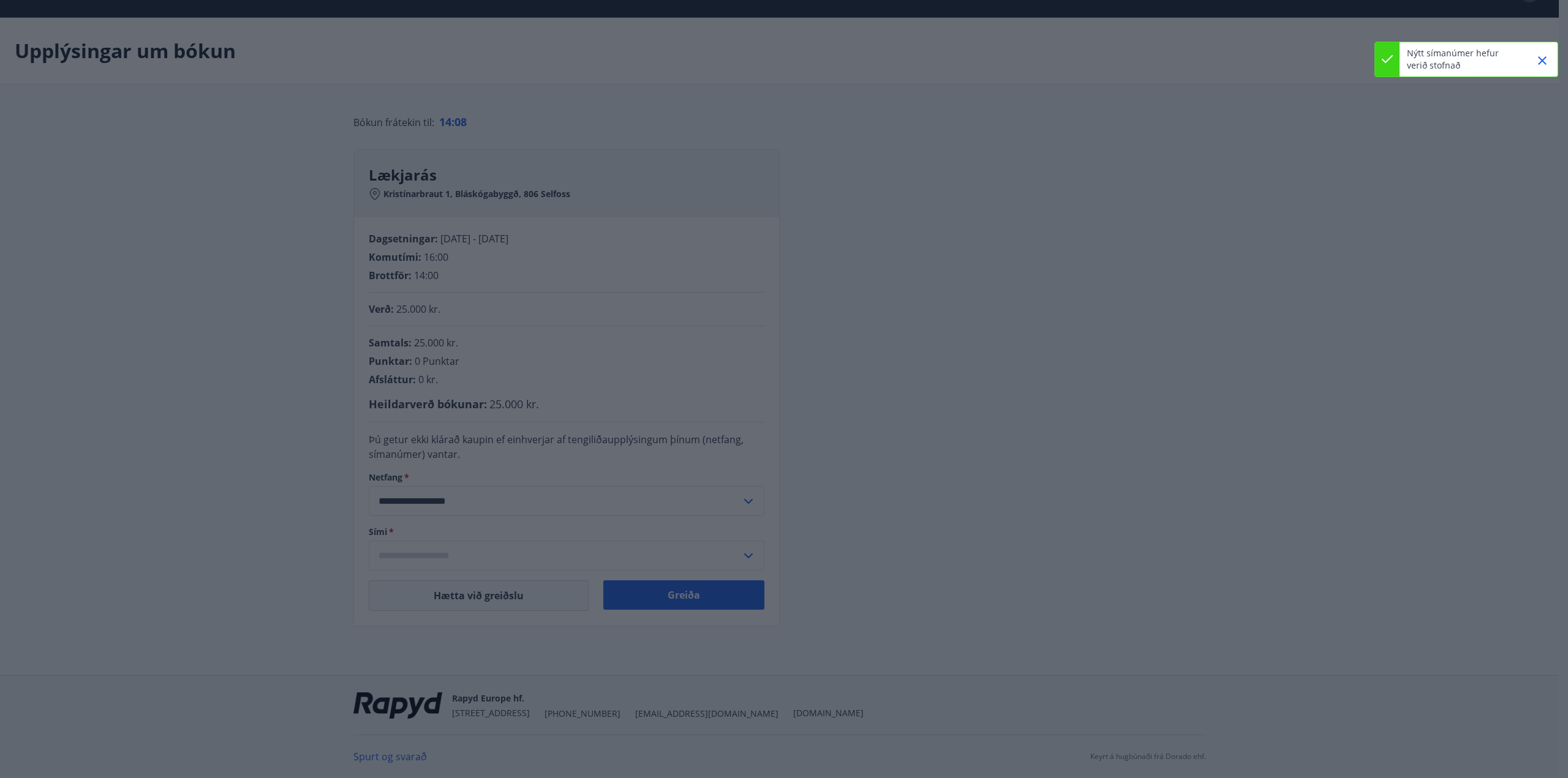
type input "**********"
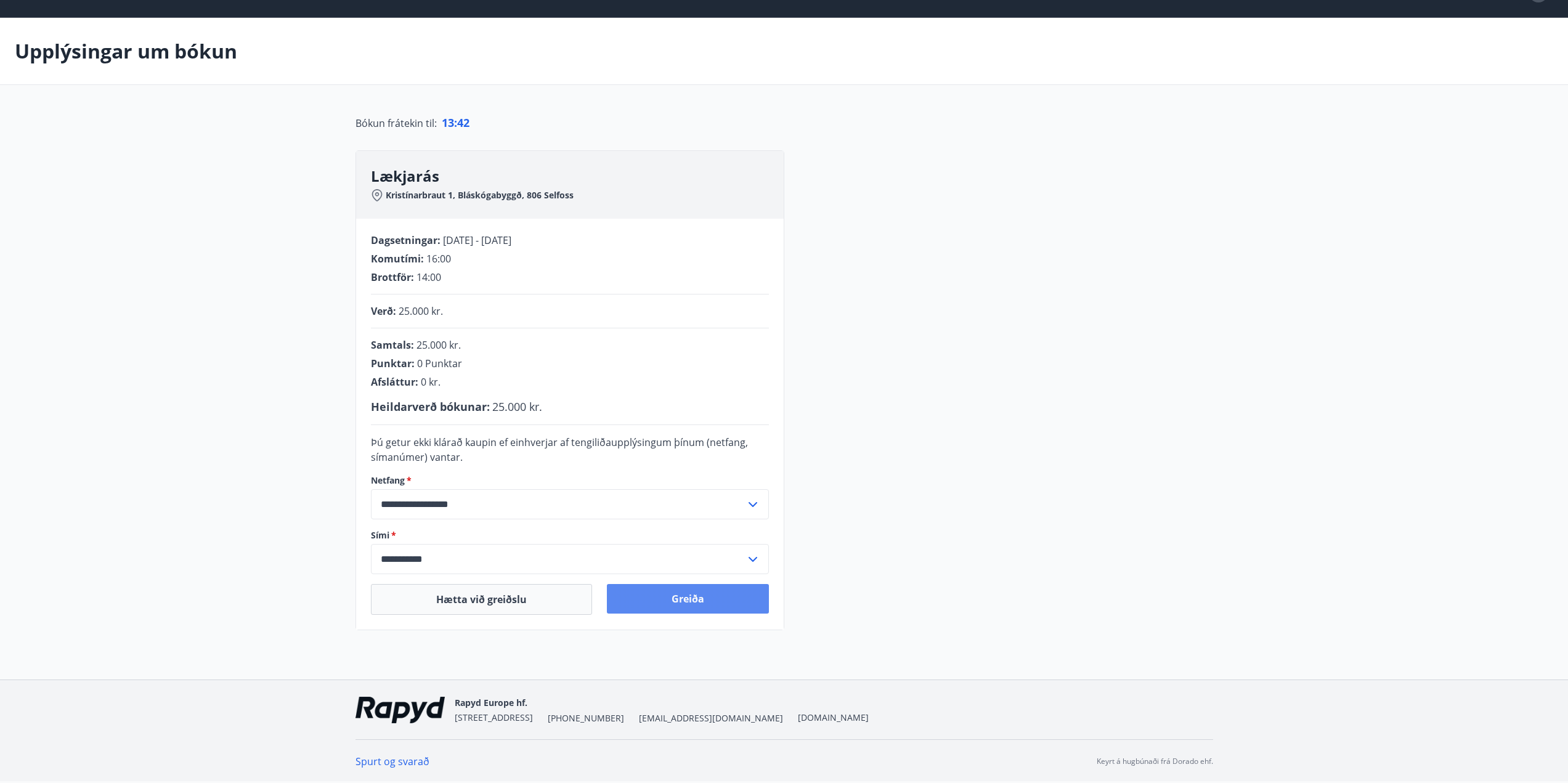
click at [691, 603] on button "Greiða" at bounding box center [688, 599] width 162 height 29
